Goal: Find specific page/section: Find specific page/section

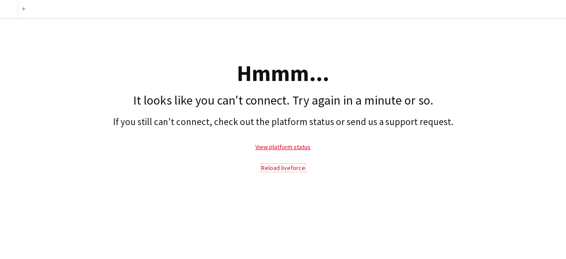
click at [293, 169] on link "Reload liveforce" at bounding box center [283, 168] width 44 height 8
click at [288, 149] on link "View platform status" at bounding box center [282, 147] width 55 height 8
click at [279, 164] on link "Reload liveforce" at bounding box center [283, 168] width 44 height 8
click at [294, 166] on link "Reload liveforce" at bounding box center [283, 168] width 44 height 8
click at [279, 170] on link "Reload liveforce" at bounding box center [283, 168] width 44 height 8
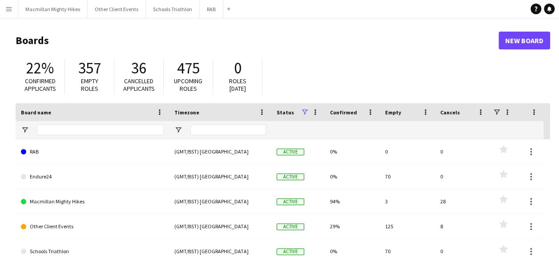
click at [6, 10] on app-icon "Menu" at bounding box center [8, 8] width 7 height 7
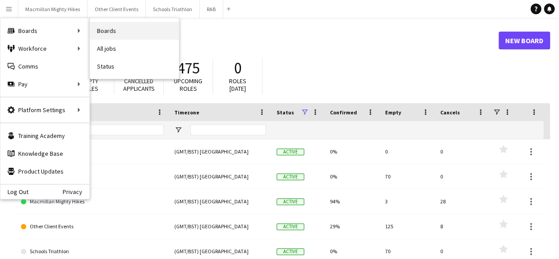
click at [111, 32] on link "Boards" at bounding box center [134, 31] width 89 height 18
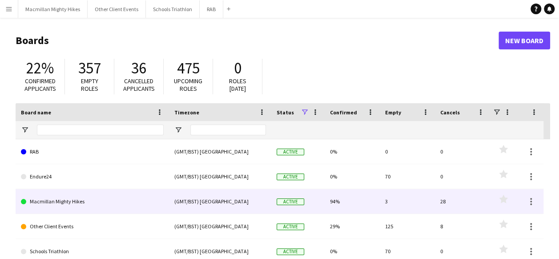
click at [82, 203] on link "Macmillan Mighty Hikes" at bounding box center [92, 201] width 143 height 25
